Goal: Task Accomplishment & Management: Use online tool/utility

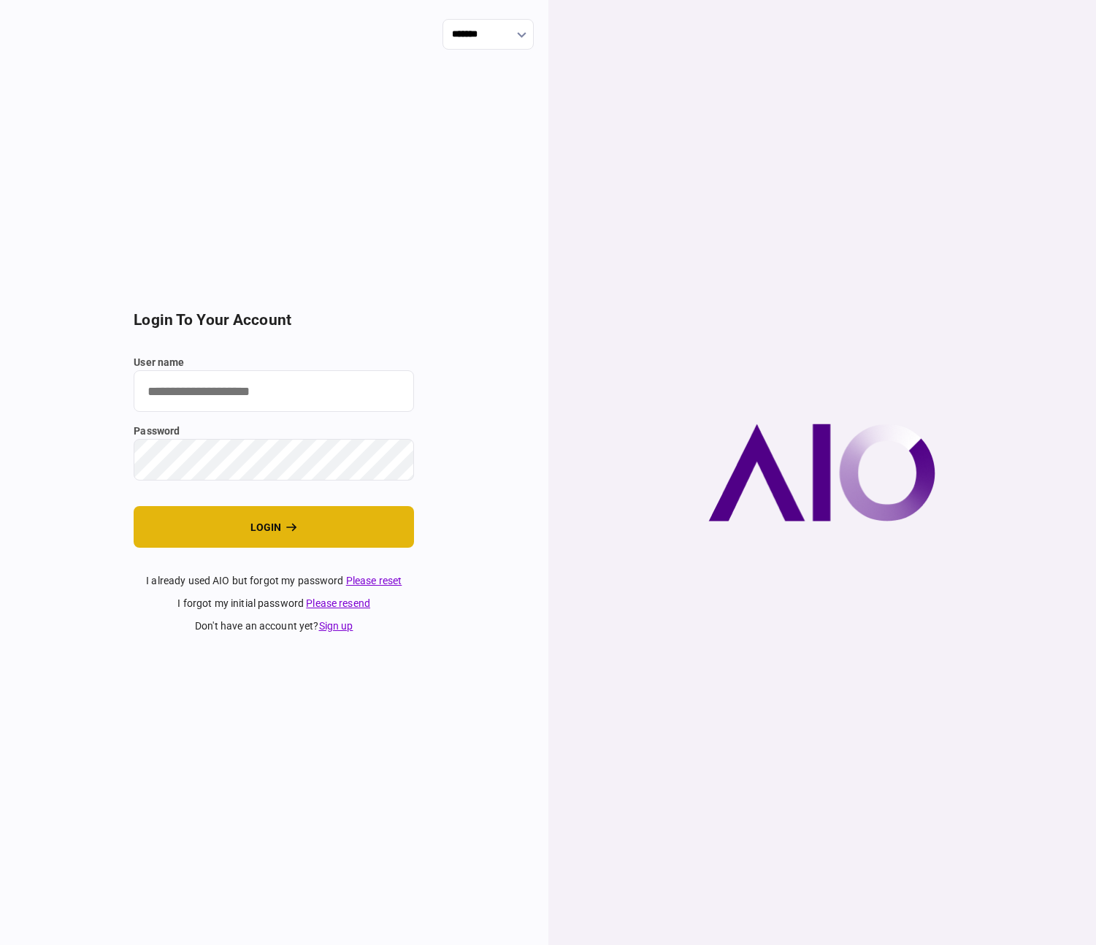
type input "**********"
click at [266, 521] on button "login" at bounding box center [274, 527] width 280 height 42
